Goal: Task Accomplishment & Management: Complete application form

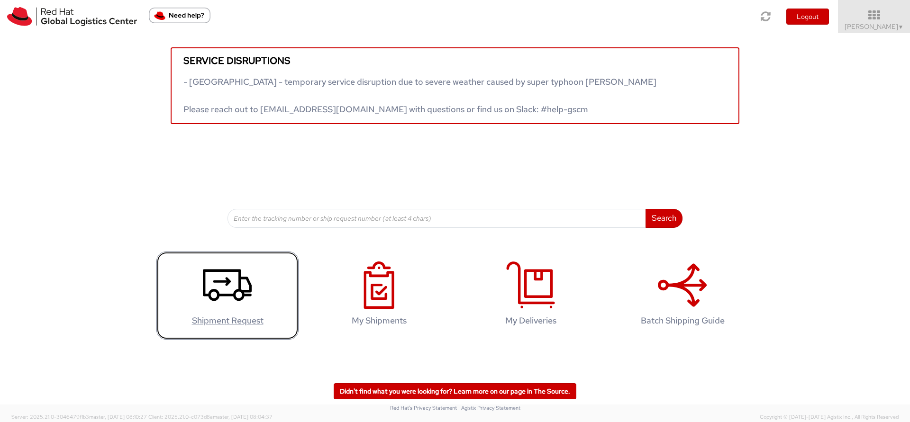
click at [243, 286] on icon at bounding box center [227, 285] width 49 height 47
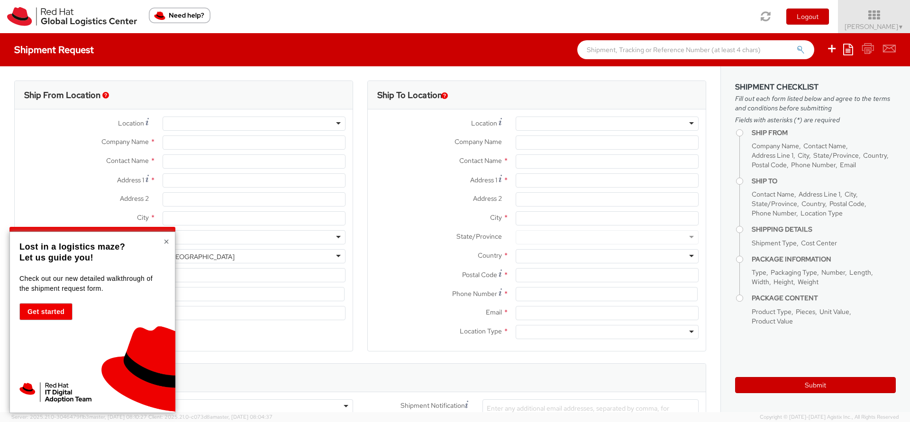
select select
select select "138"
click at [165, 241] on button "×" at bounding box center [166, 241] width 6 height 9
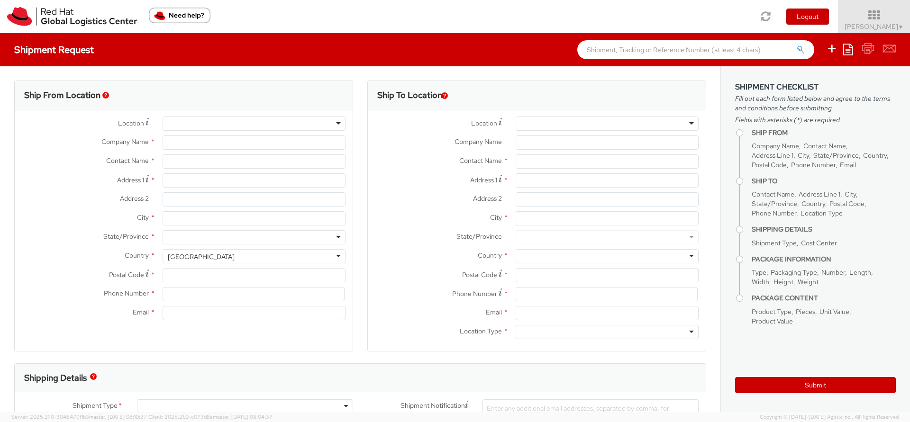
type input "Red Hat"
type input "[PERSON_NAME]"
type input "390687502320"
type input "[EMAIL_ADDRESS][DOMAIN_NAME]"
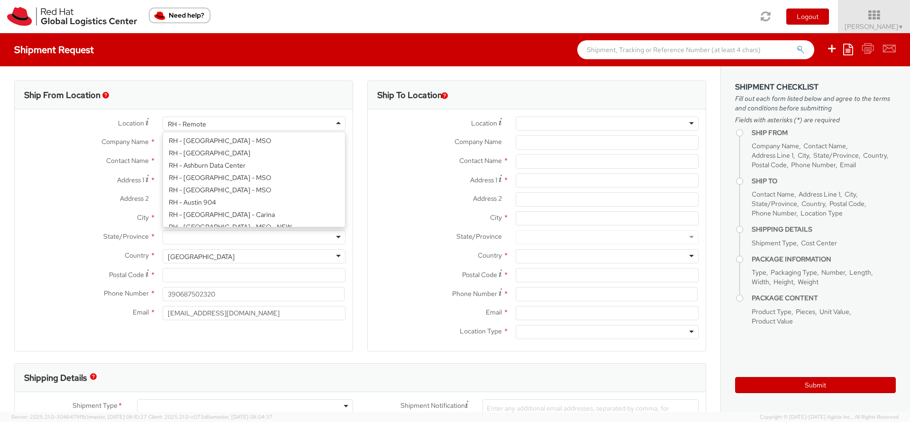
scroll to position [1231, 0]
click at [250, 124] on div "RH - Remote" at bounding box center [254, 124] width 183 height 14
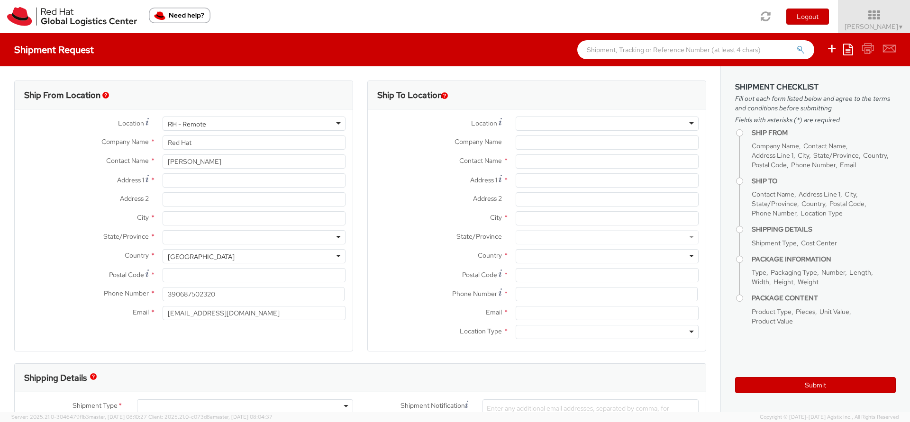
click at [282, 210] on div "Location * RH - Remote RH - Remote RH - [GEOGRAPHIC_DATA] - [GEOGRAPHIC_DATA] […" at bounding box center [184, 221] width 338 height 209
click at [259, 184] on input "Address 1 *" at bounding box center [254, 180] width 183 height 14
type input "v"
type input "[STREET_ADDRESS][PERSON_NAME]"
click at [234, 219] on input "City *" at bounding box center [254, 218] width 183 height 14
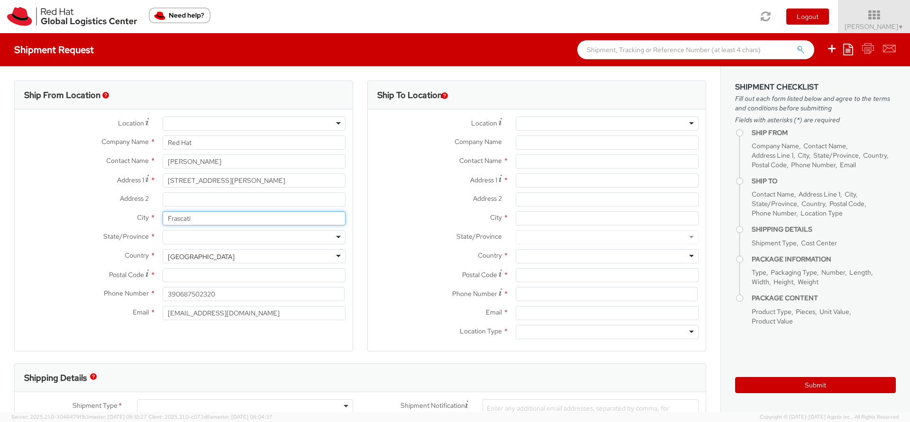
type input "Frascati"
type input "[GEOGRAPHIC_DATA]"
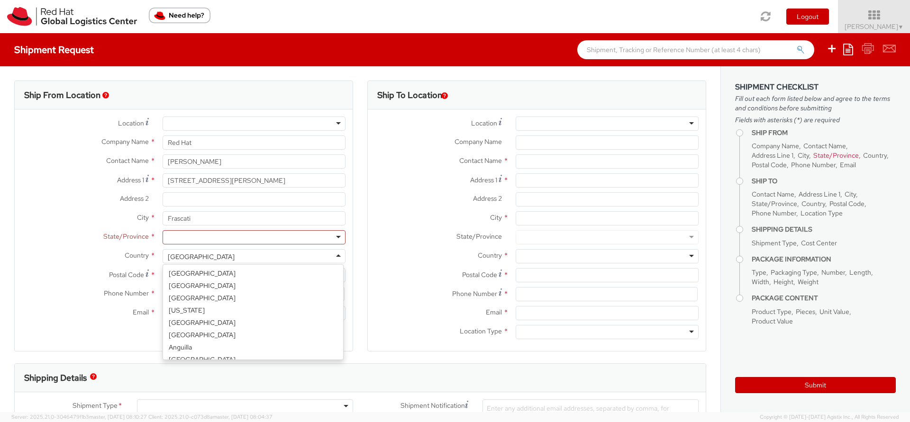
scroll to position [2389, 0]
click at [236, 256] on div "[GEOGRAPHIC_DATA]" at bounding box center [254, 256] width 183 height 14
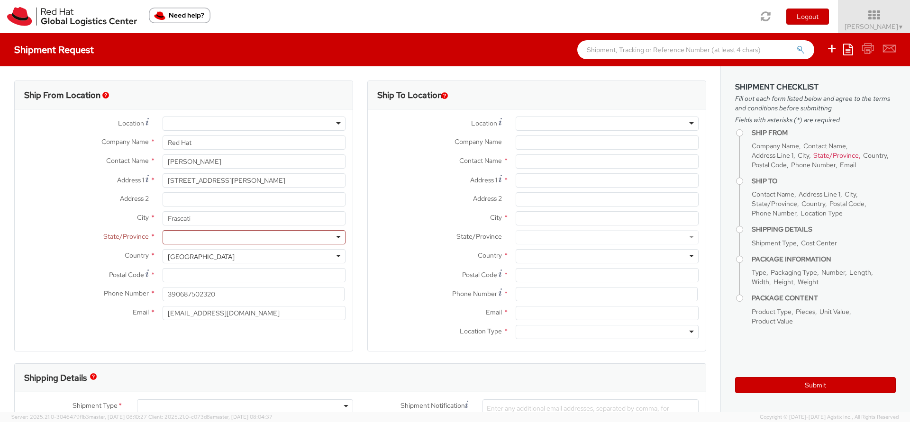
click at [236, 257] on div "[GEOGRAPHIC_DATA]" at bounding box center [254, 256] width 183 height 14
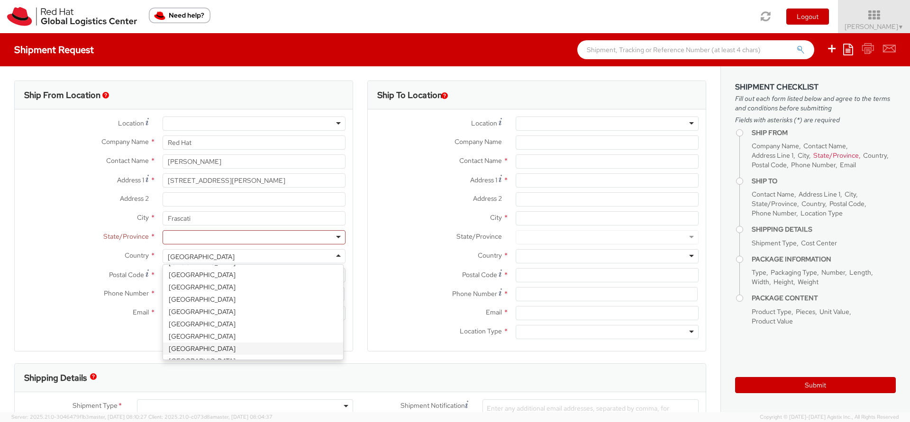
click at [236, 257] on div "[GEOGRAPHIC_DATA]" at bounding box center [254, 256] width 183 height 14
select select "CM"
select select "KGS"
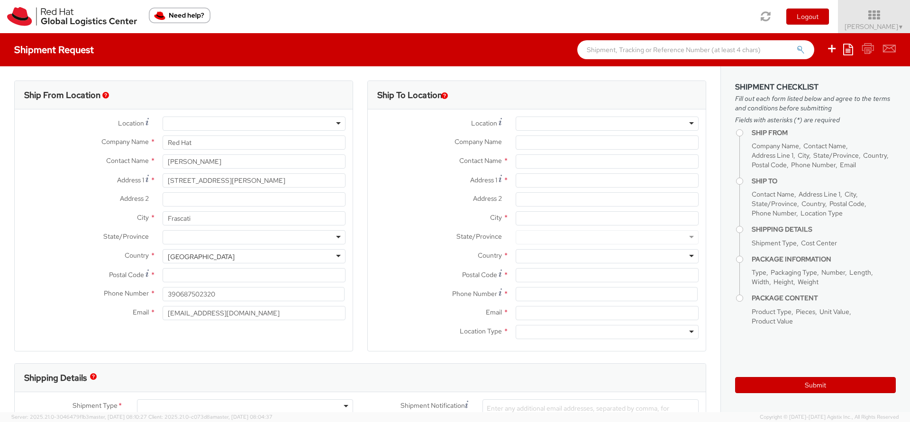
click at [241, 236] on div at bounding box center [254, 237] width 183 height 14
click at [274, 278] on input "Postal Code *" at bounding box center [254, 275] width 183 height 14
type input "00044"
click at [264, 296] on input "390687502320" at bounding box center [254, 294] width 182 height 14
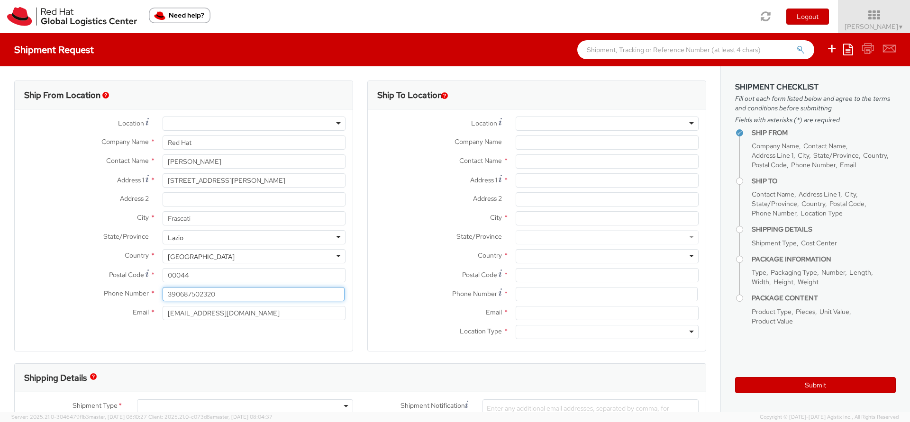
click at [264, 296] on input "390687502320" at bounding box center [254, 294] width 182 height 14
type input "3936827047"
click at [379, 199] on label "Address 2 *" at bounding box center [438, 198] width 141 height 12
click at [516, 199] on input "Address 2 *" at bounding box center [607, 199] width 183 height 14
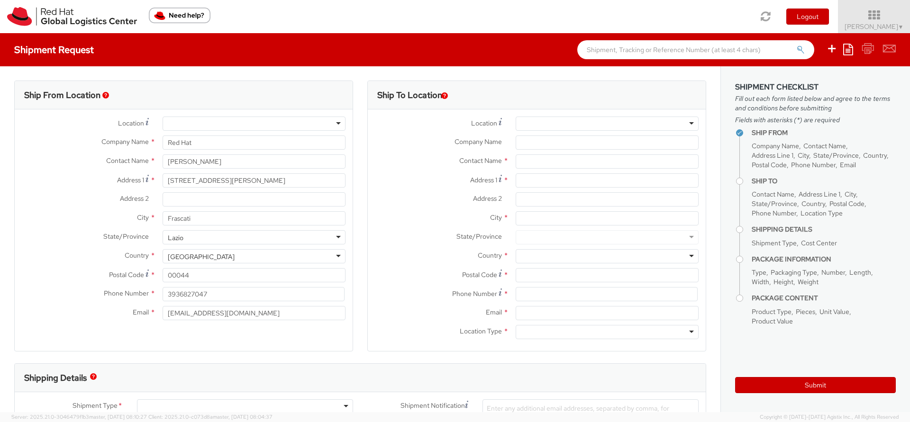
click at [573, 124] on div at bounding box center [607, 124] width 183 height 14
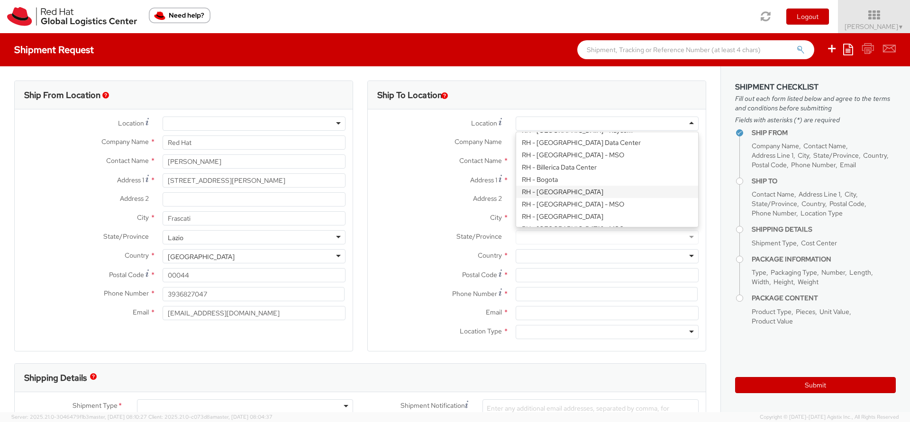
scroll to position [227, 0]
type input "Red Hat Czech s.r.o."
type input "Purkynova 647/111"
type input "[GEOGRAPHIC_DATA]"
type input "621 00"
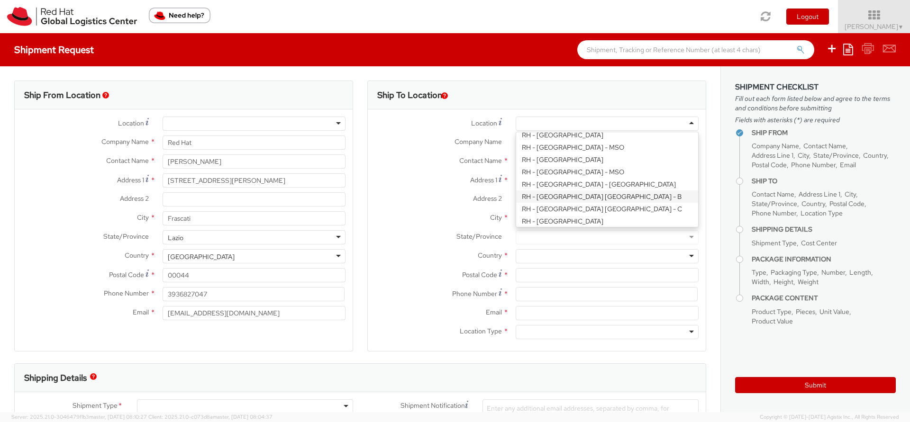
type input "420 532 294 555"
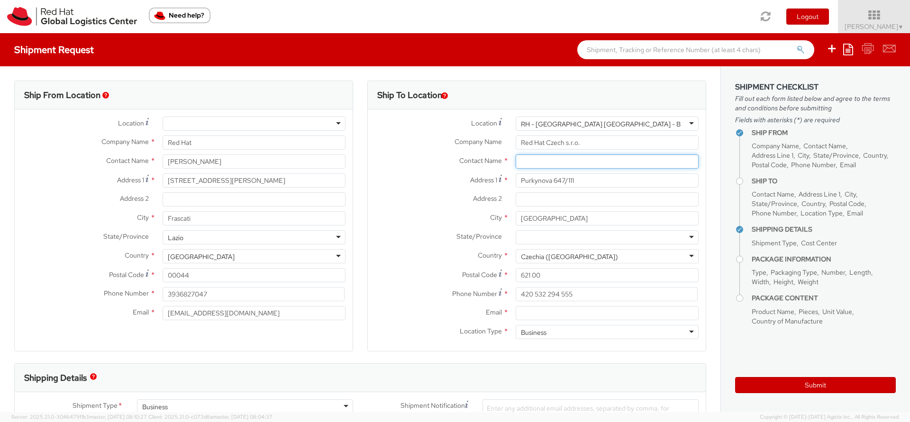
click at [535, 161] on input "text" at bounding box center [607, 161] width 183 height 14
paste input "Attn: Red Hat IT - Endpoint Systems"
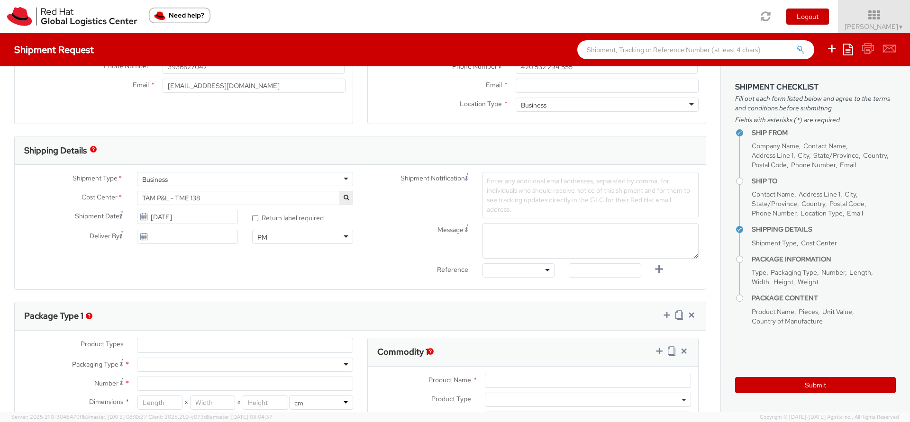
type input "Attn: Red Hat IT - Endpoint Systems"
click at [281, 197] on span "TAM P&L - TME 138" at bounding box center [245, 198] width 206 height 9
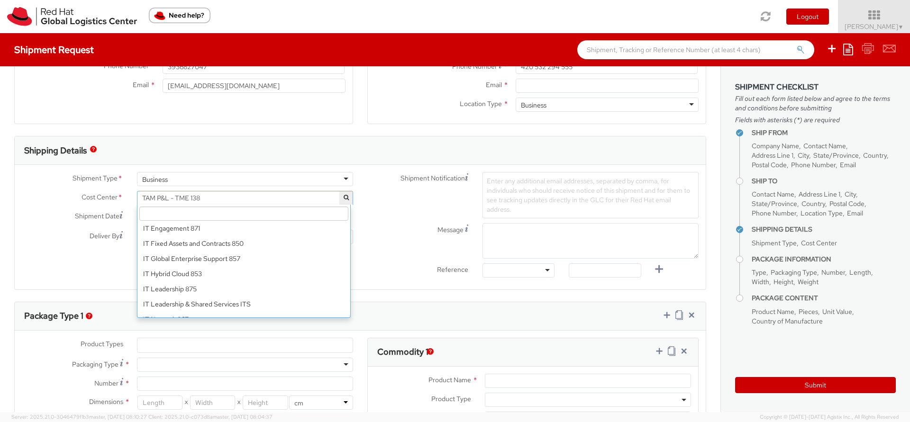
scroll to position [5630, 0]
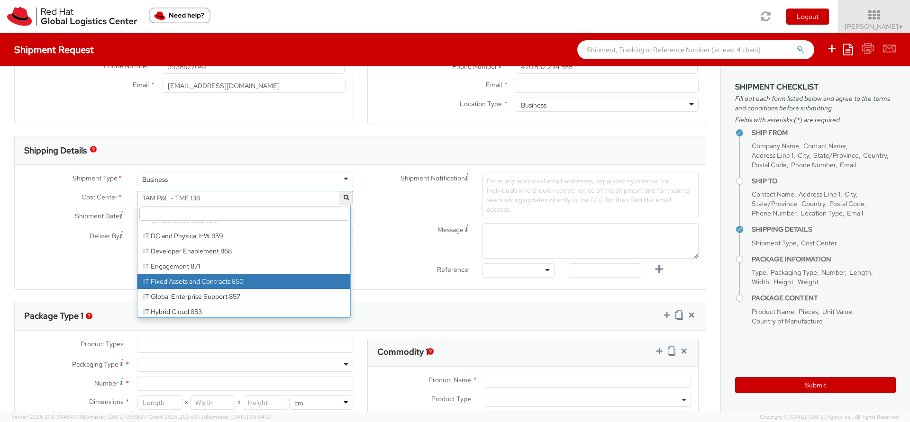
select select "850"
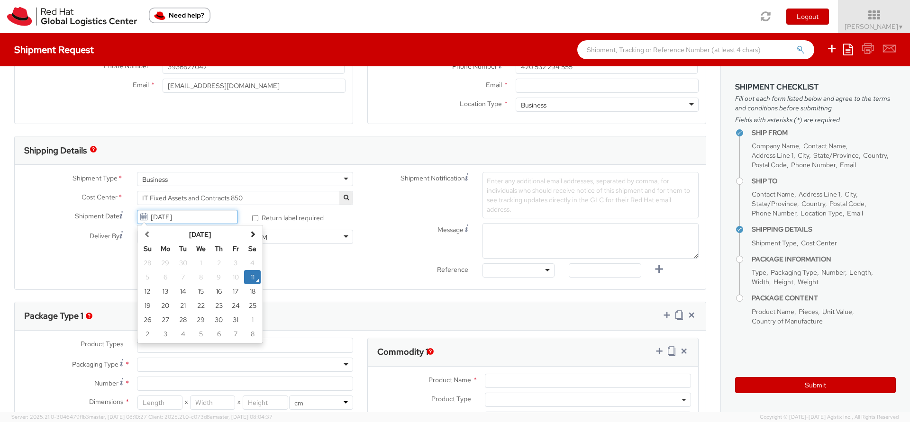
click at [188, 219] on input "[DATE]" at bounding box center [187, 217] width 101 height 14
click at [201, 289] on td "15" at bounding box center [200, 291] width 19 height 14
type input "[DATE]"
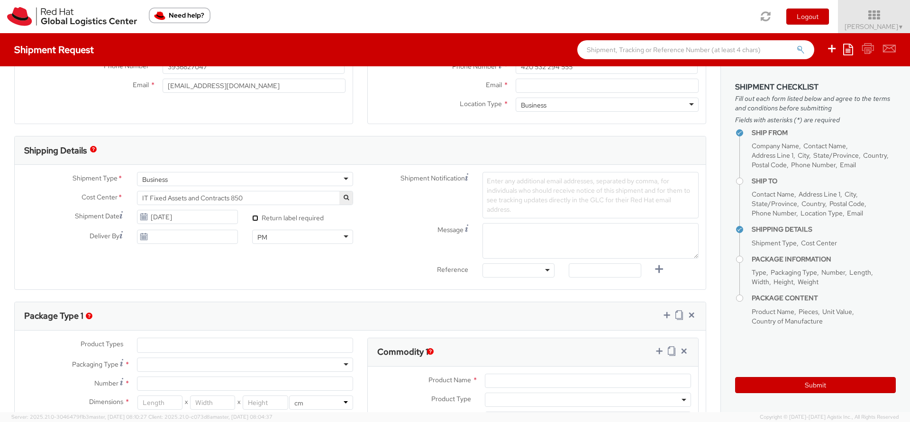
click at [252, 217] on input "* Return label required" at bounding box center [255, 218] width 6 height 6
checkbox input "true"
click at [530, 272] on div at bounding box center [518, 270] width 72 height 14
click at [496, 198] on span "Enter any additional email addresses, separated by comma, for individuals who s…" at bounding box center [588, 195] width 203 height 37
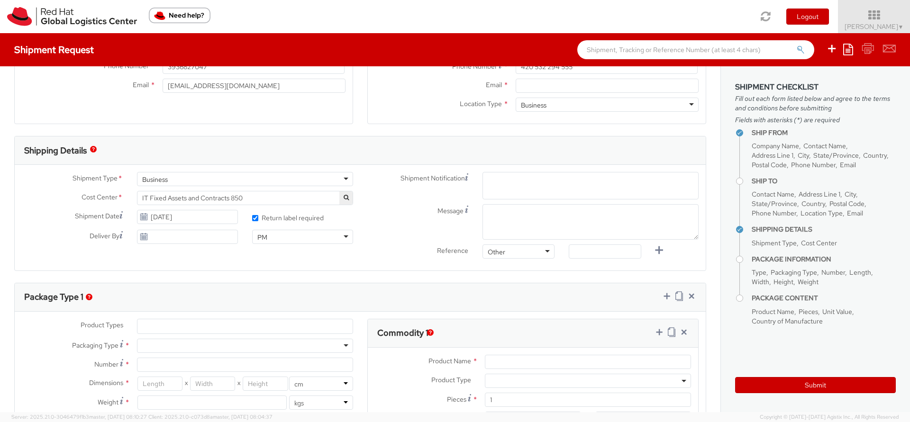
paste input "[EMAIL_ADDRESS][DOMAIN_NAME]"
type input "[EMAIL_ADDRESS][DOMAIN_NAME]"
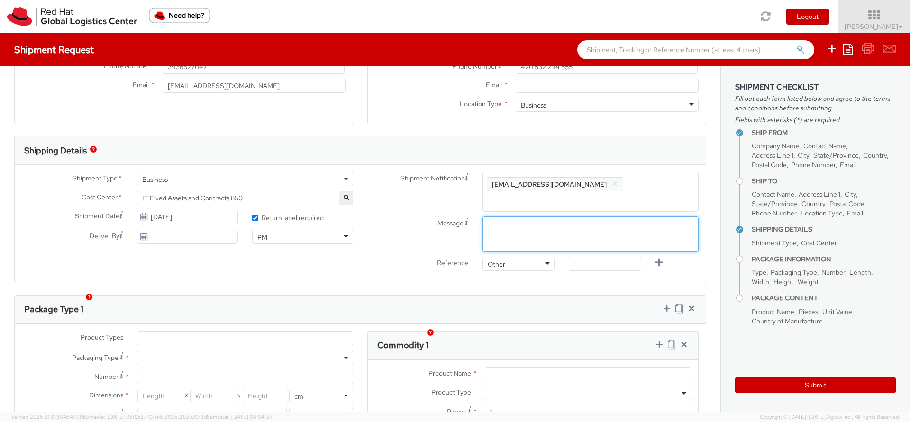
click at [491, 225] on textarea "Message" at bounding box center [590, 235] width 216 height 36
type textarea "Pickup Time: "Morning""
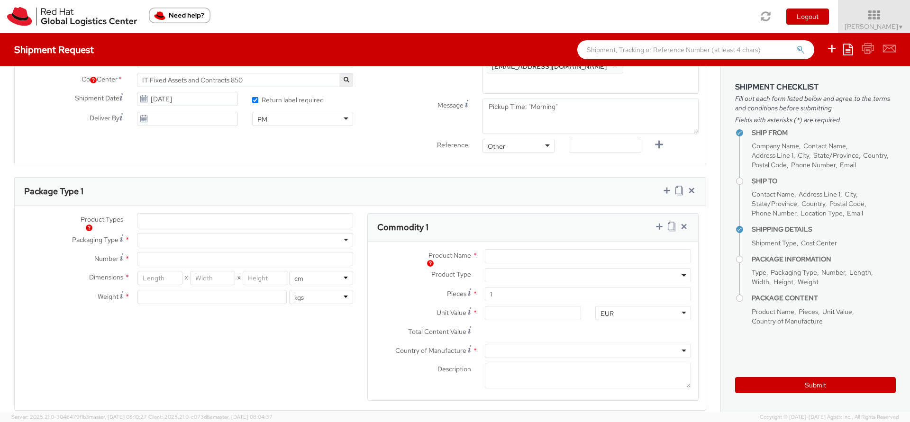
scroll to position [398, 0]
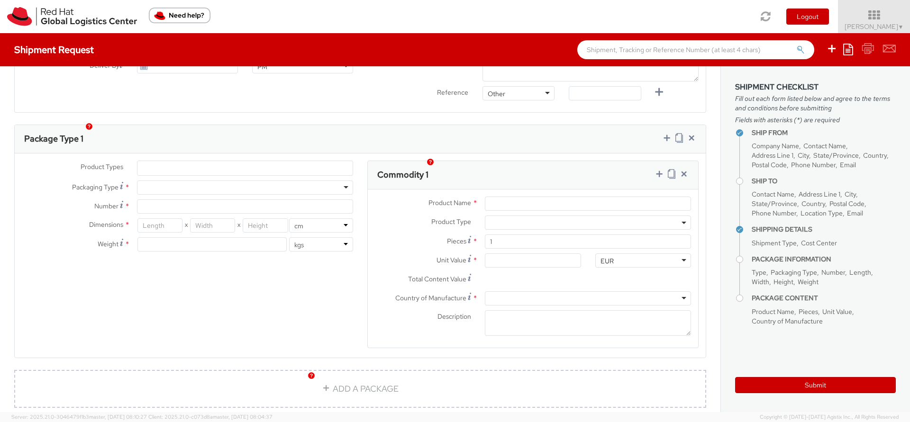
click at [285, 161] on ul at bounding box center [244, 168] width 215 height 14
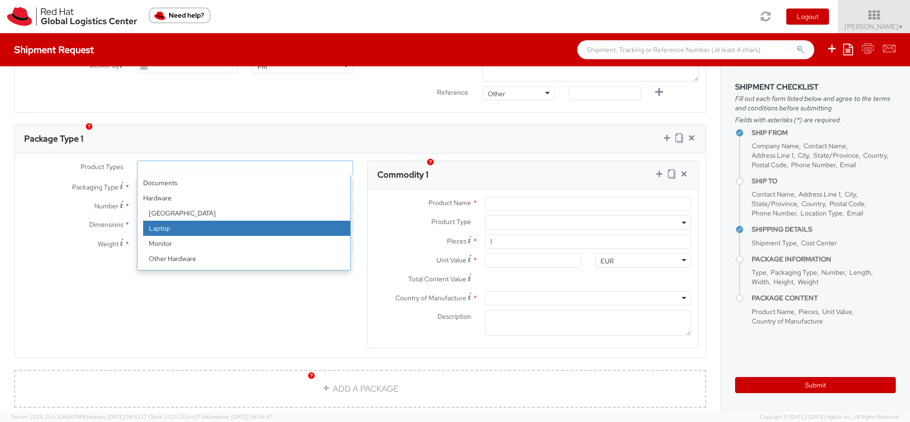
select select "LAPTOP"
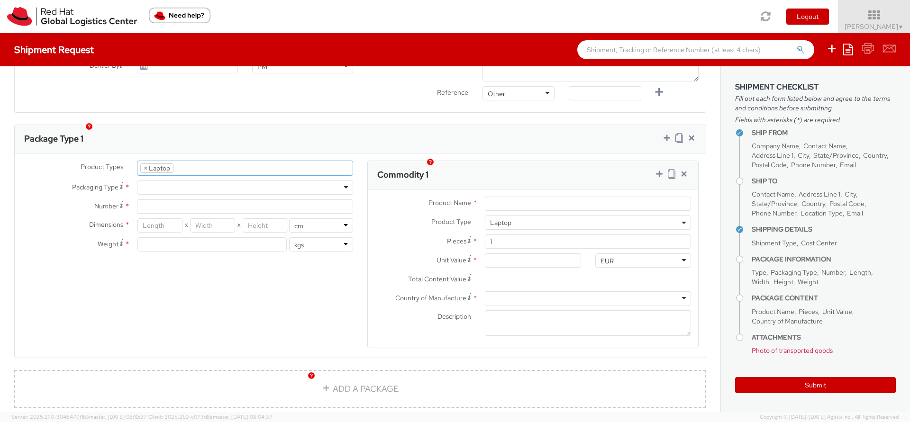
scroll to position [27, 0]
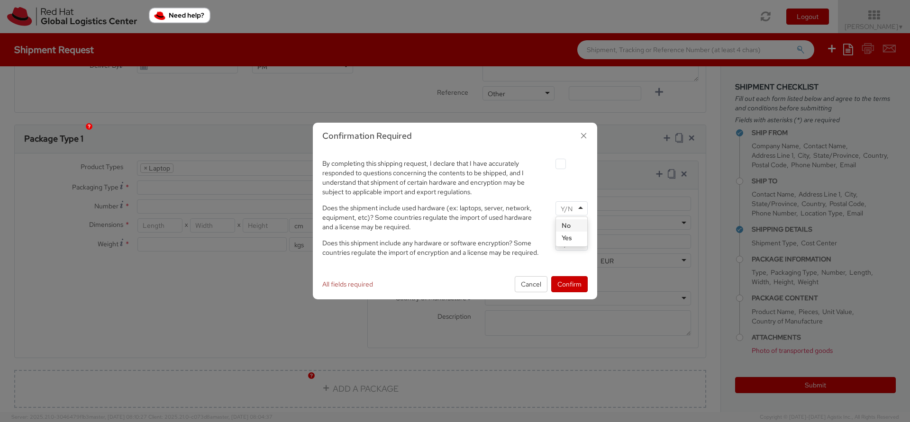
click at [576, 209] on div at bounding box center [571, 208] width 32 height 14
click at [569, 240] on input "select-one" at bounding box center [568, 243] width 14 height 9
click at [563, 287] on button "Confirm" at bounding box center [569, 284] width 36 height 16
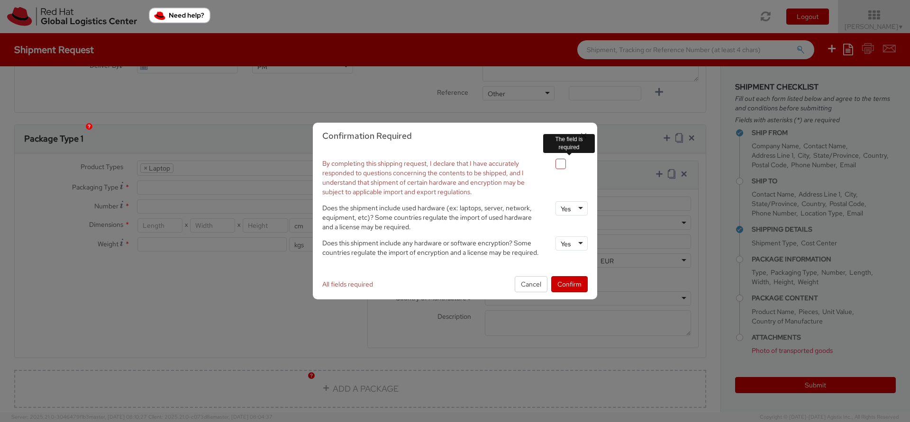
click at [562, 165] on label at bounding box center [560, 164] width 10 height 10
click at [553, 165] on input "checkbox" at bounding box center [549, 164] width 6 height 6
checkbox input "true"
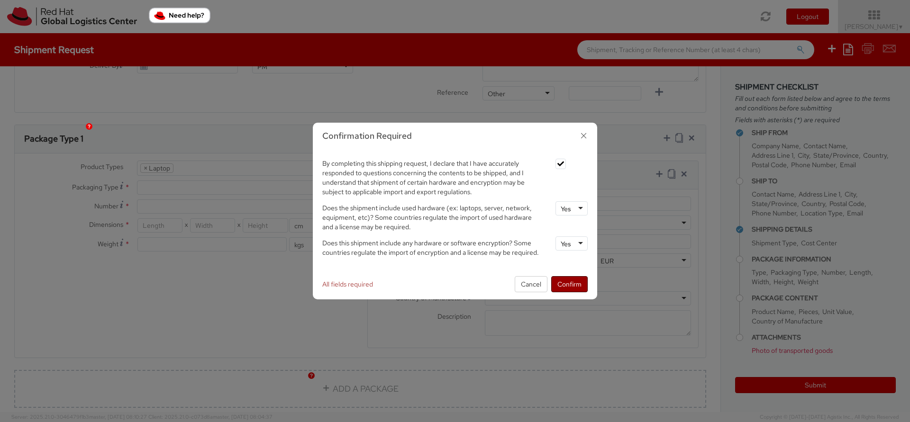
click at [569, 284] on button "Confirm" at bounding box center [569, 284] width 36 height 16
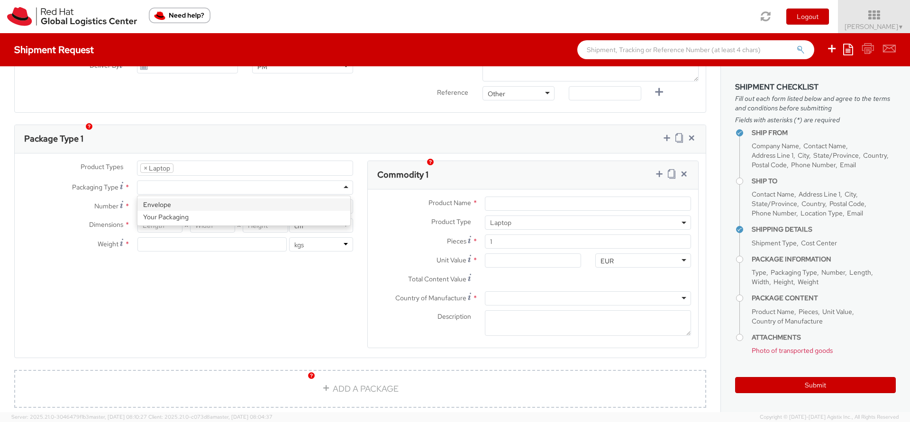
click at [214, 181] on div at bounding box center [245, 188] width 216 height 14
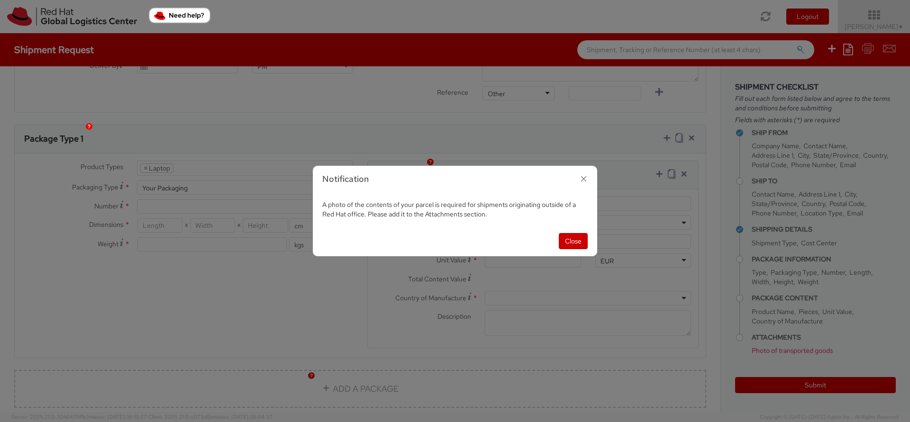
click at [489, 215] on span "A photo of the contents of your parcel is required for shipments originating ou…" at bounding box center [449, 209] width 254 height 18
drag, startPoint x: 496, startPoint y: 217, endPoint x: 338, endPoint y: 196, distance: 158.7
click at [338, 196] on div "A photo of the contents of your parcel is required for shipments originating ou…" at bounding box center [455, 209] width 284 height 33
copy span "A photo of the contents of your parcel is required for shipments originating ou…"
click at [568, 239] on button "Close" at bounding box center [573, 241] width 29 height 16
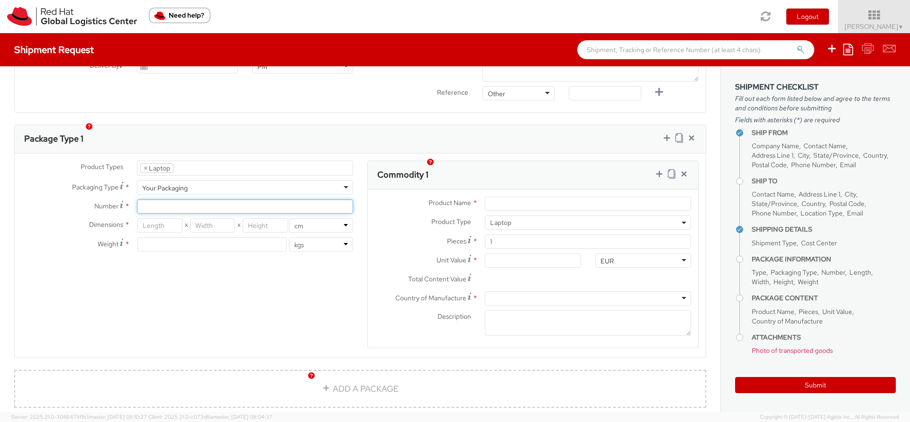
click at [184, 200] on input "Number *" at bounding box center [245, 207] width 216 height 14
type input "1"
click at [171, 218] on input "number" at bounding box center [159, 225] width 45 height 14
type input "46"
click at [197, 218] on input "number" at bounding box center [212, 225] width 45 height 14
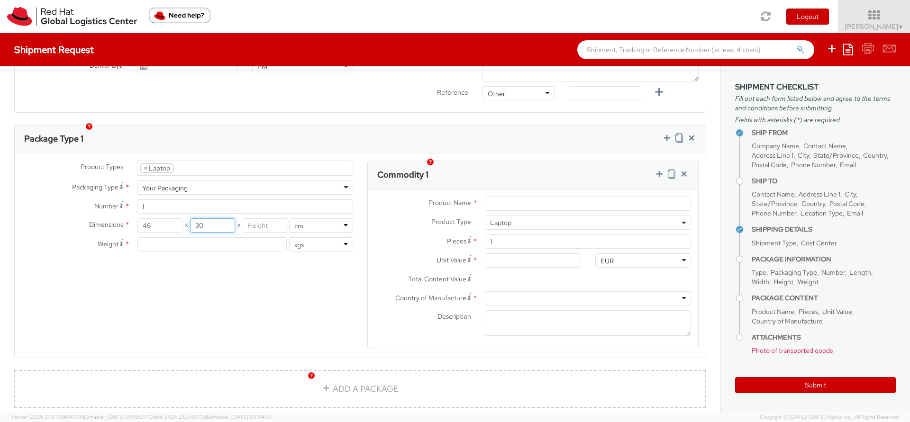
type input "30"
type input "13"
click at [214, 237] on input "number" at bounding box center [211, 244] width 149 height 14
type input "4"
click at [584, 197] on input "Product Name *" at bounding box center [588, 204] width 206 height 14
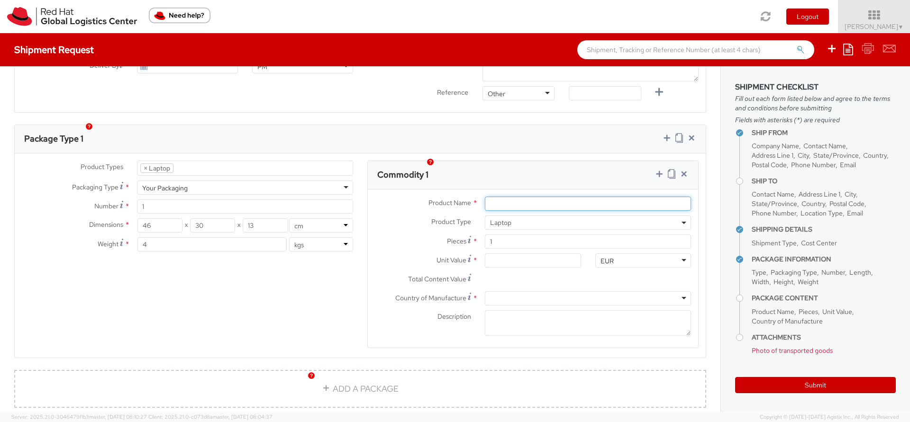
click at [584, 197] on input "Product Name *" at bounding box center [588, 204] width 206 height 14
click at [553, 197] on input "Manfacturer of Laptop" at bounding box center [588, 204] width 206 height 14
type input "Lenovo"
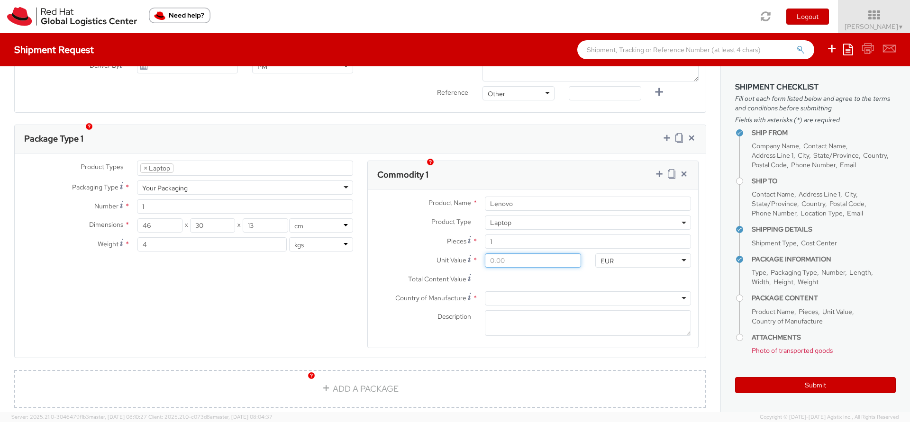
click at [548, 254] on input "Unit Value *" at bounding box center [533, 261] width 96 height 14
type input "5.00"
type input "50.00"
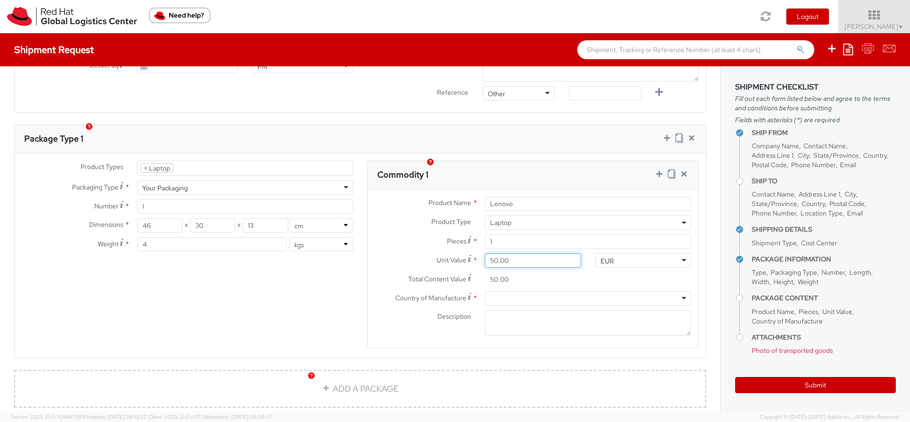
type input "500.00"
click at [583, 272] on div "Total Content Value * 500.00" at bounding box center [533, 281] width 330 height 19
click at [577, 291] on div at bounding box center [588, 298] width 206 height 14
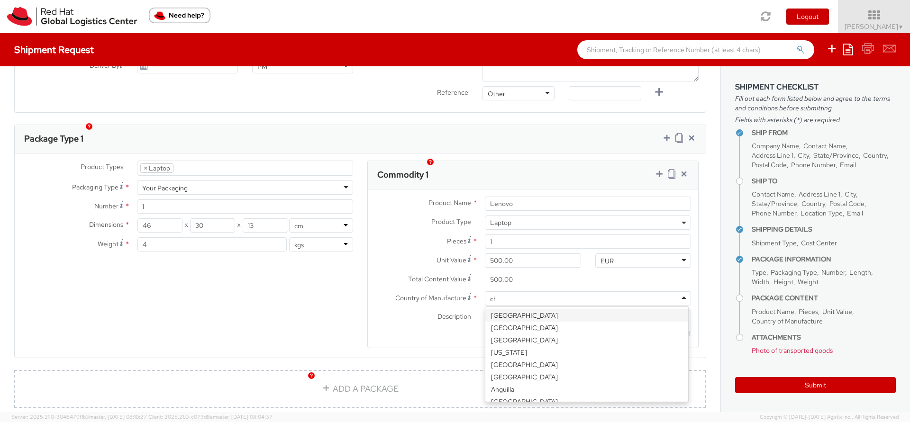
type input "chi"
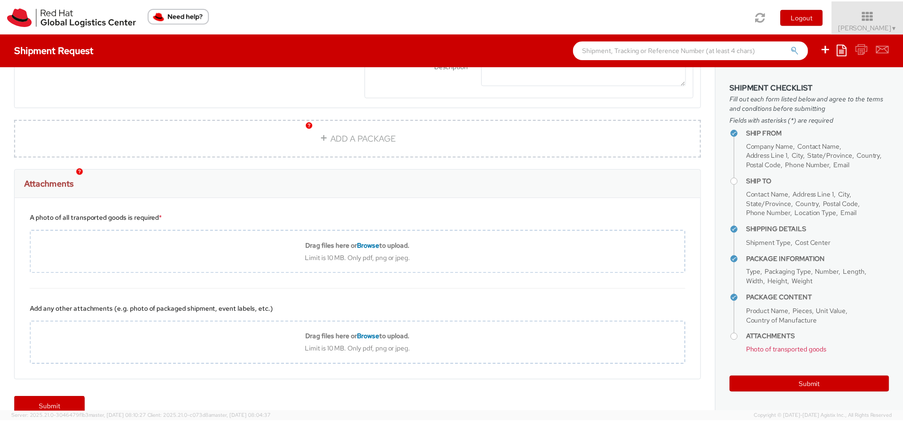
scroll to position [655, 0]
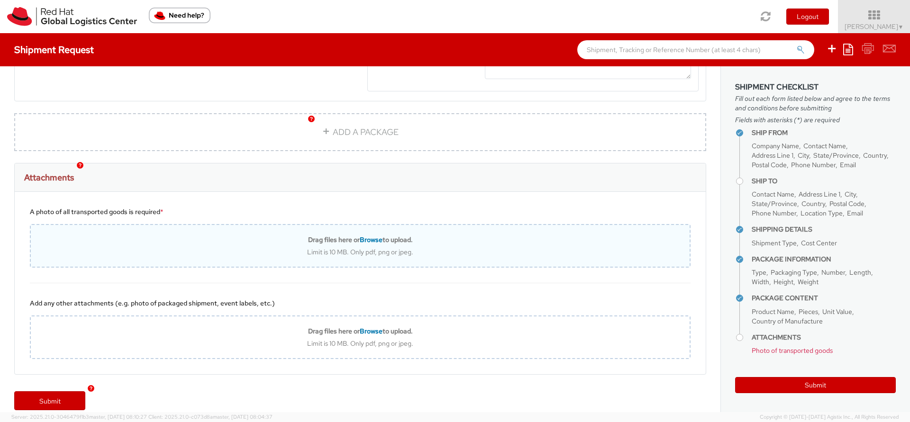
click at [360, 236] on span "Browse" at bounding box center [371, 240] width 23 height 9
type input "C:\fakepath\photo_6003802876499052600_y.jpg"
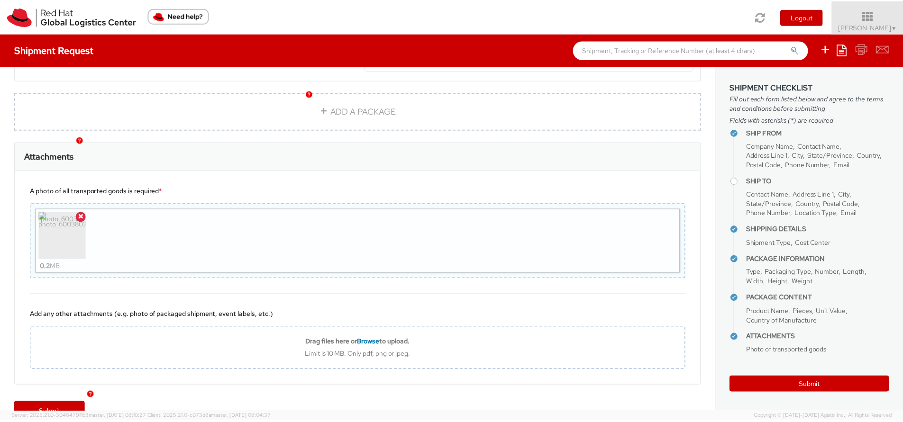
scroll to position [687, 0]
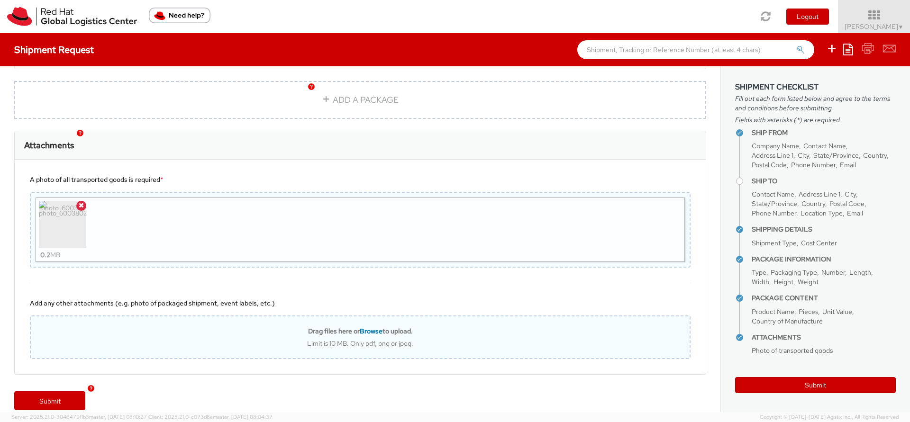
click at [365, 327] on span "Browse" at bounding box center [371, 331] width 23 height 9
type input "C:\fakepath\photo_6003802876499052599_y.jpg"
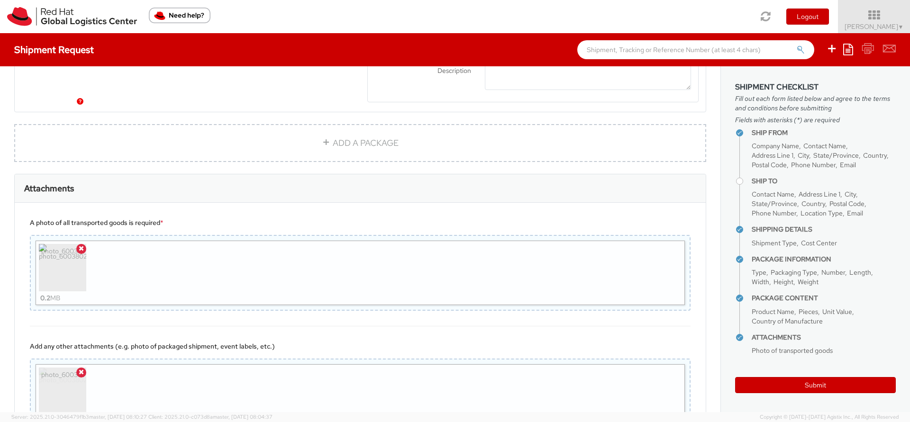
scroll to position [719, 0]
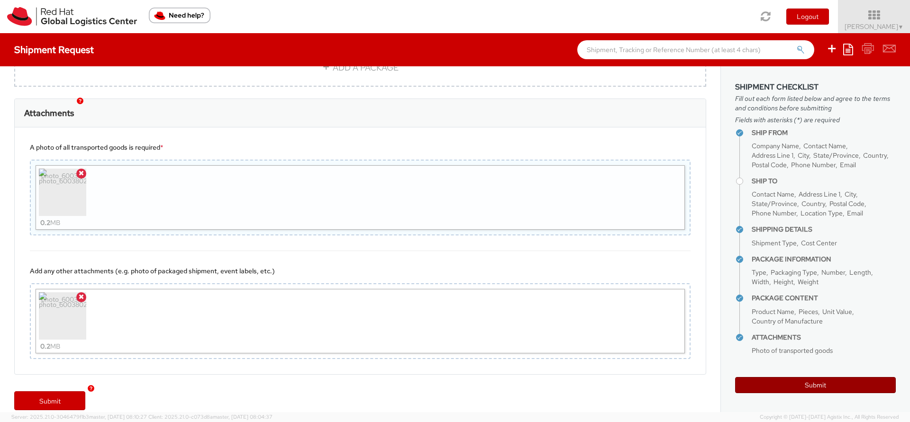
click at [826, 382] on button "Submit" at bounding box center [815, 385] width 161 height 16
click at [37, 392] on link "Submit" at bounding box center [49, 400] width 71 height 19
click at [92, 388] on img "button" at bounding box center [91, 388] width 7 height 7
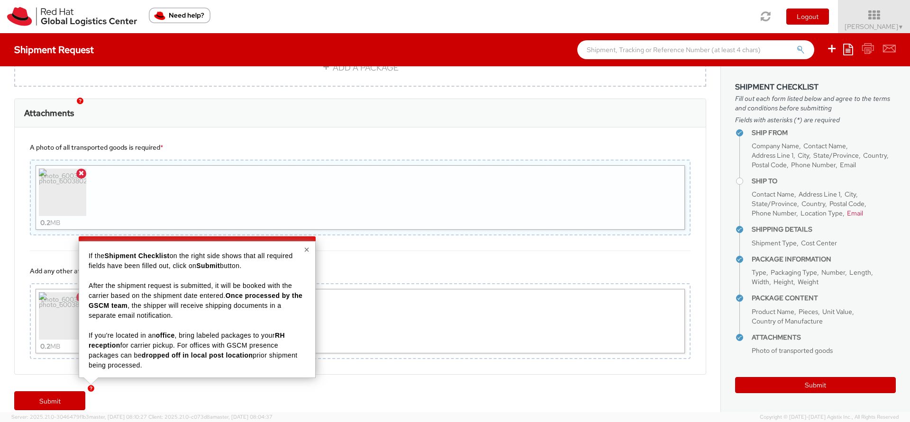
click at [406, 387] on div "Submit" at bounding box center [360, 406] width 720 height 38
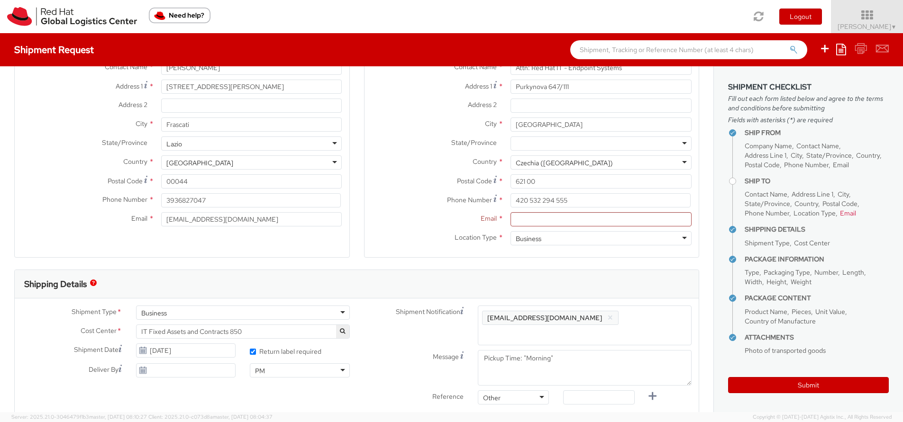
scroll to position [37, 0]
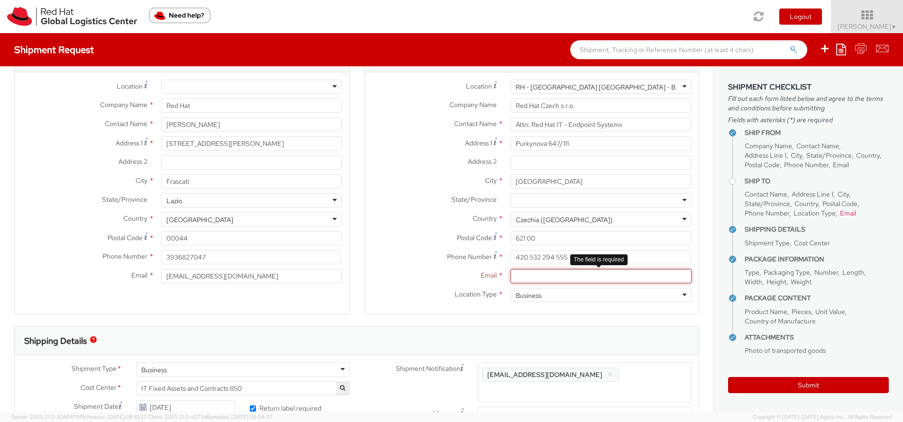
click at [520, 277] on input "Email *" at bounding box center [600, 276] width 181 height 14
paste input "[EMAIL_ADDRESS][DOMAIN_NAME]"
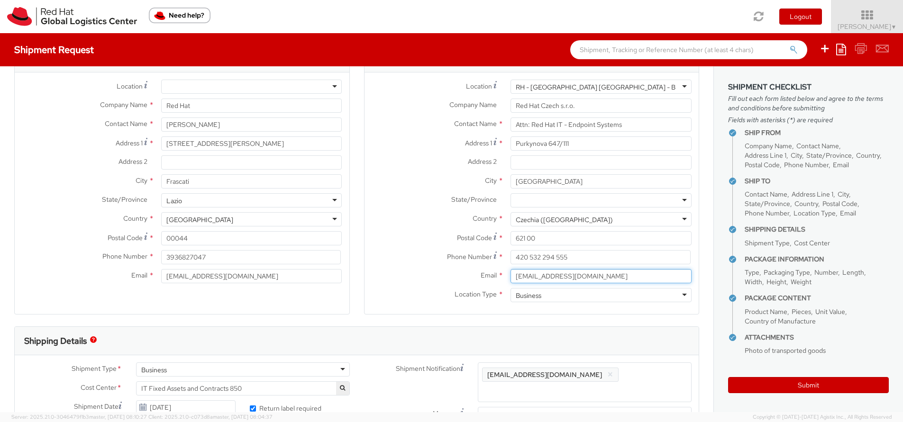
type input "[EMAIL_ADDRESS][DOMAIN_NAME]"
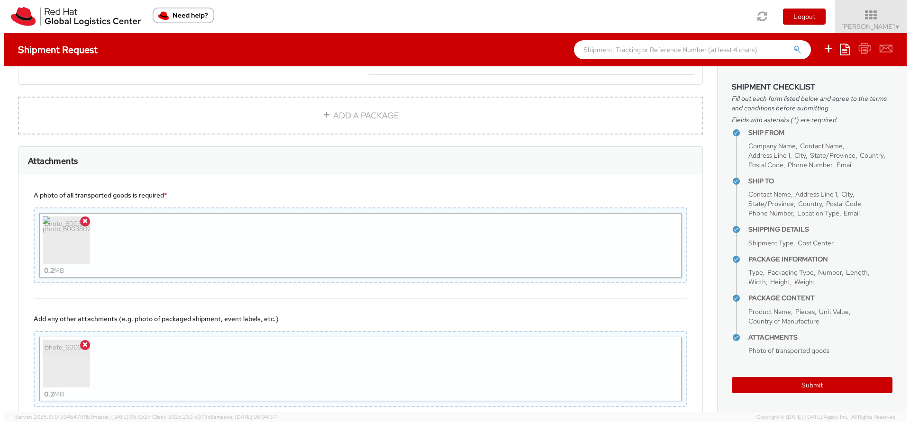
scroll to position [719, 0]
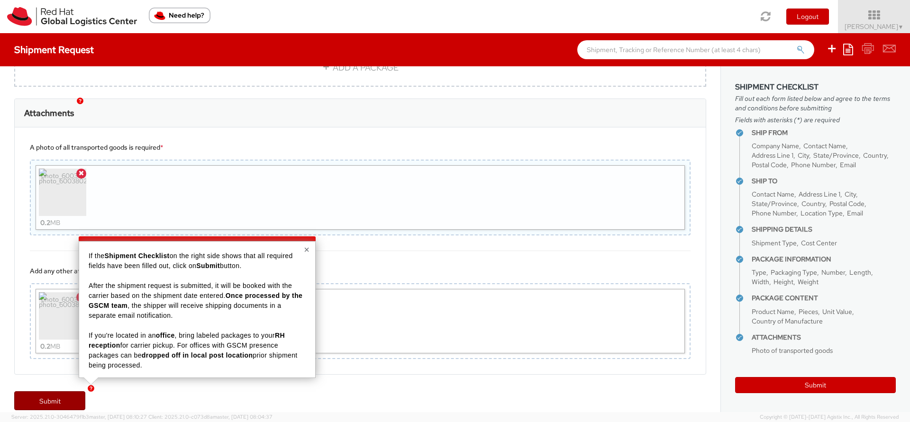
click at [53, 391] on link "Submit" at bounding box center [49, 400] width 71 height 19
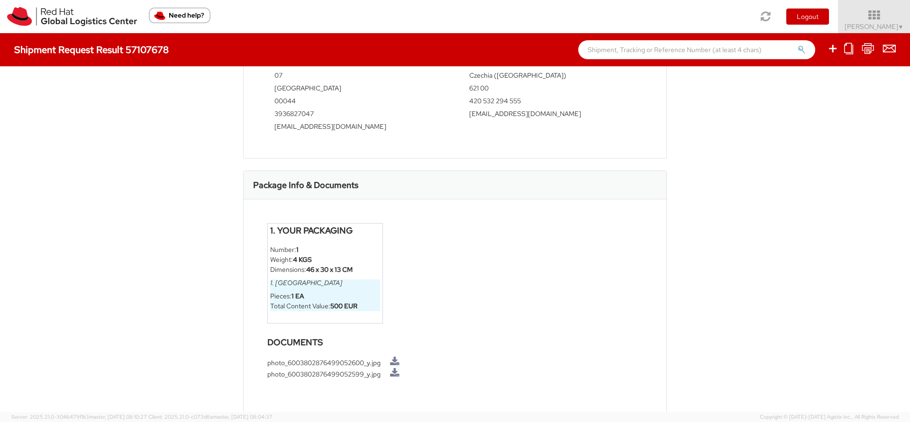
scroll to position [422, 0]
